Goal: Check status: Check status

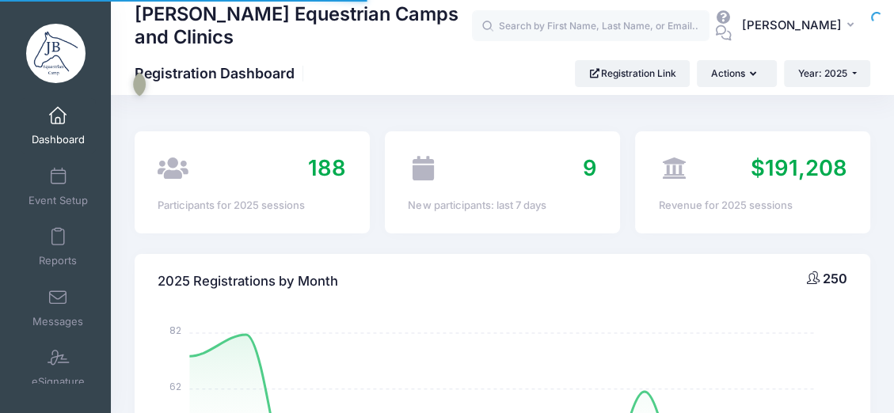
select select
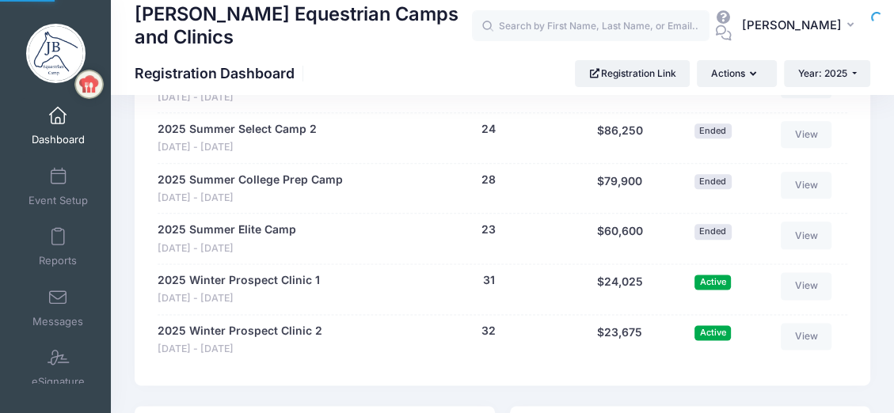
scroll to position [1504, 0]
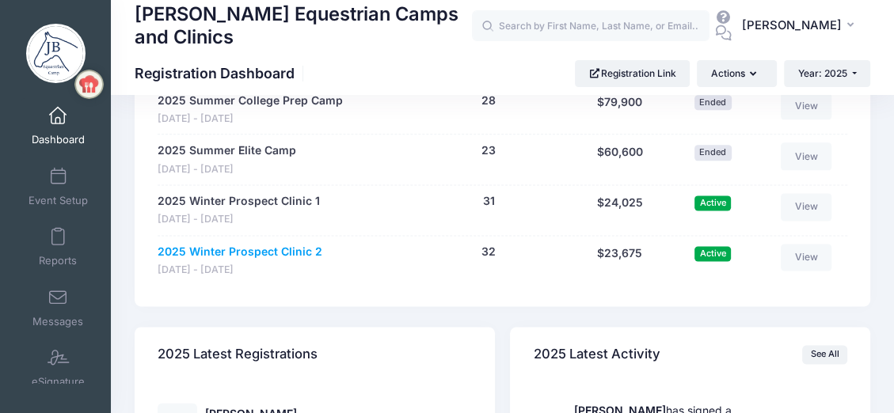
click at [263, 249] on link "2025 Winter Prospect Clinic 2" at bounding box center [240, 252] width 165 height 17
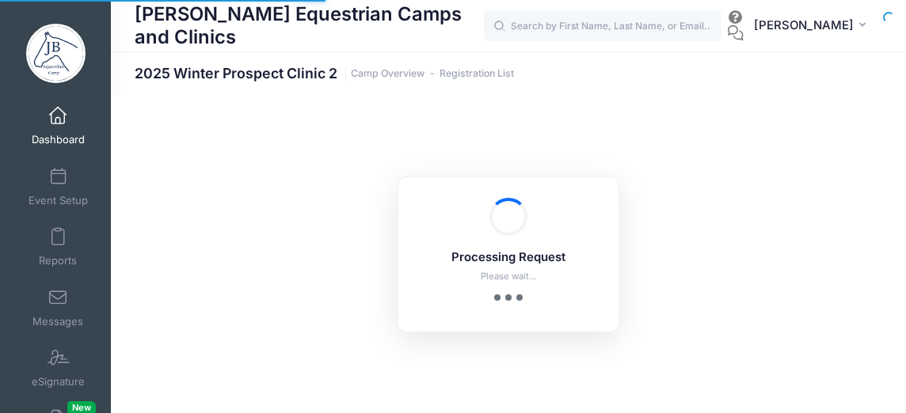
select select "10"
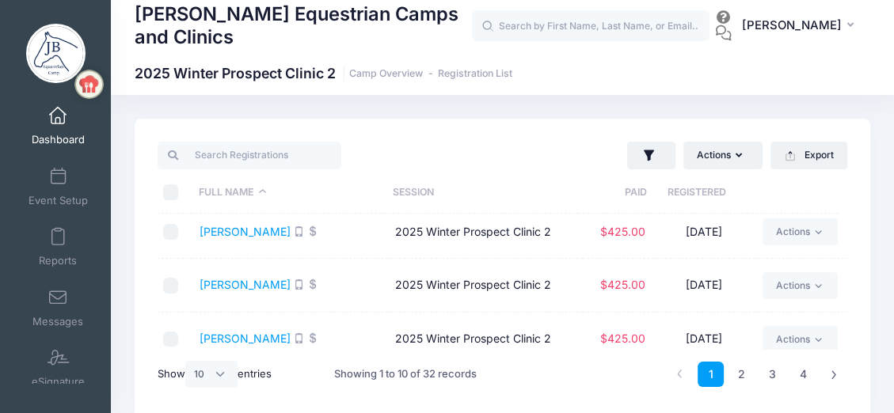
scroll to position [396, 0]
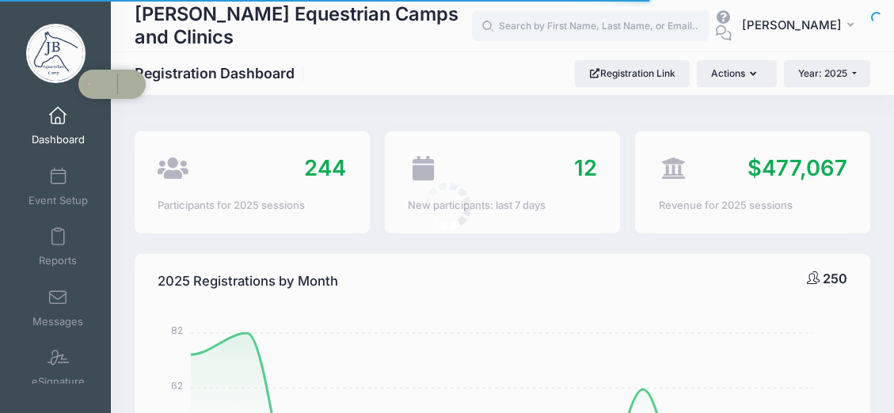
select select
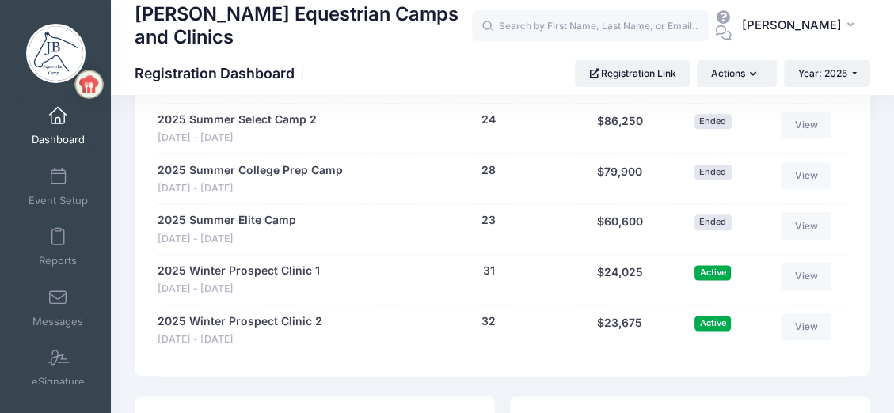
scroll to position [1593, 0]
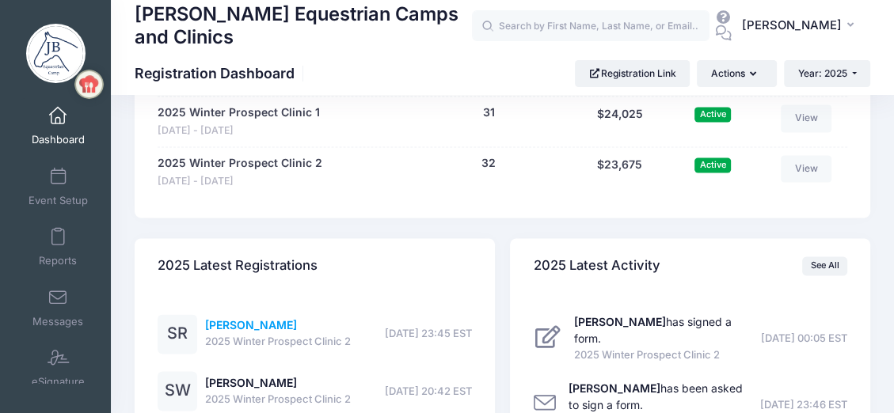
click at [272, 325] on link "[PERSON_NAME]" at bounding box center [251, 324] width 92 height 13
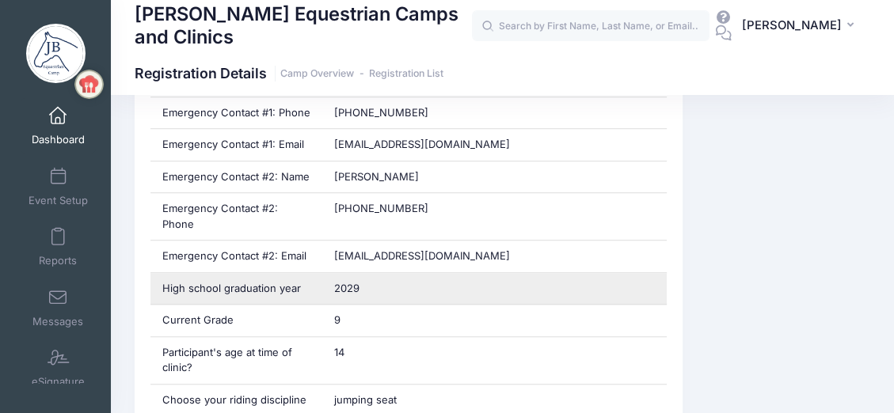
scroll to position [871, 0]
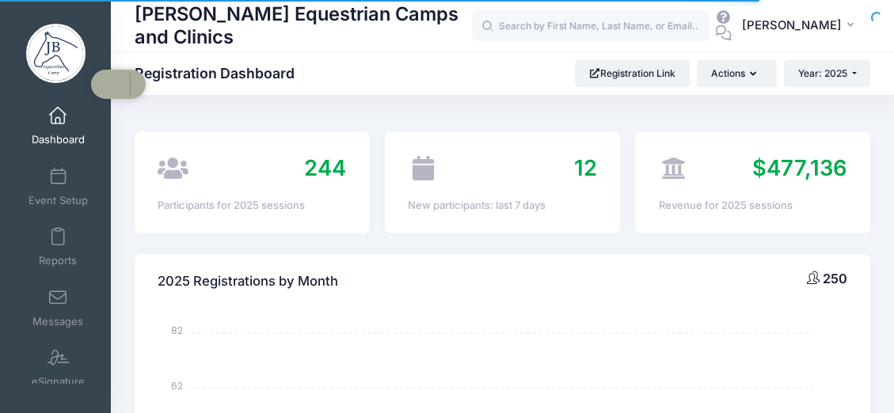
select select
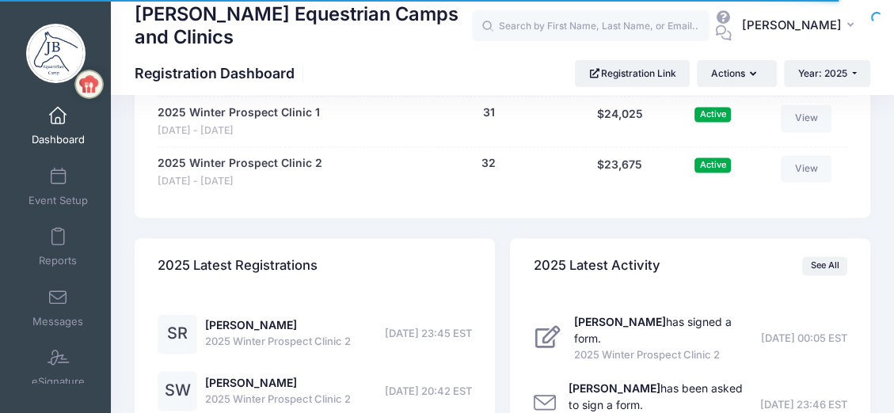
scroll to position [1672, 0]
